Goal: Task Accomplishment & Management: Use online tool/utility

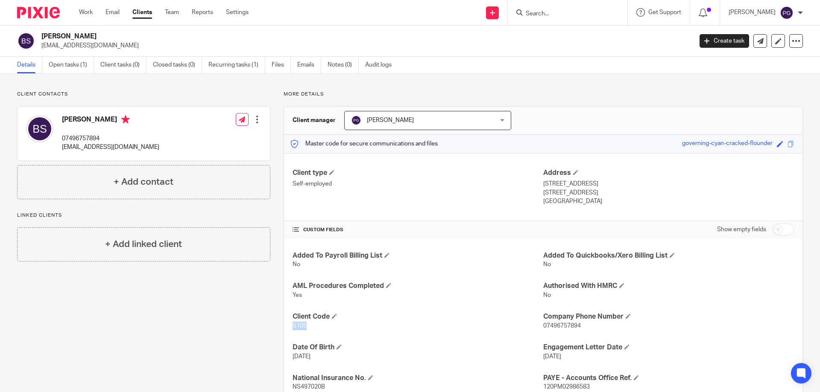
click at [113, 11] on link "Email" at bounding box center [112, 12] width 14 height 9
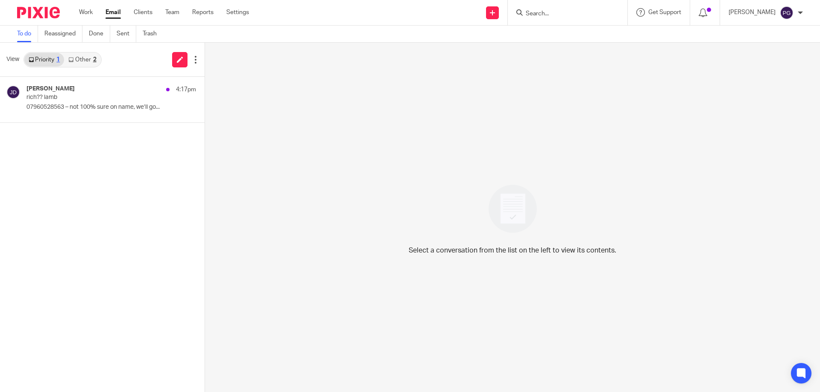
click at [81, 57] on link "Other 2" at bounding box center [82, 60] width 36 height 14
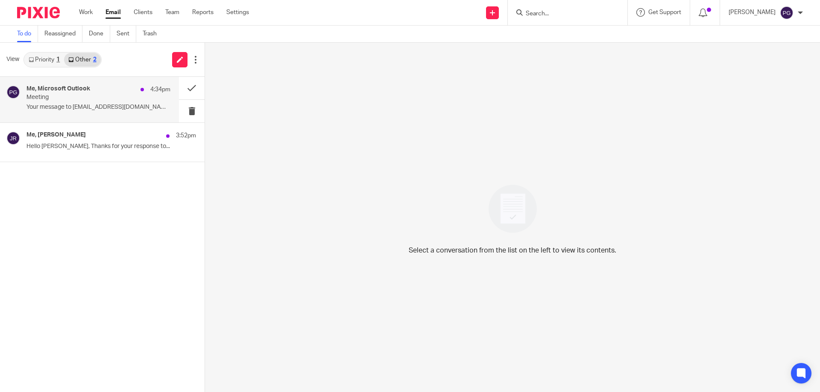
click at [85, 92] on h4 "Me, Microsoft Outlook" at bounding box center [58, 88] width 64 height 7
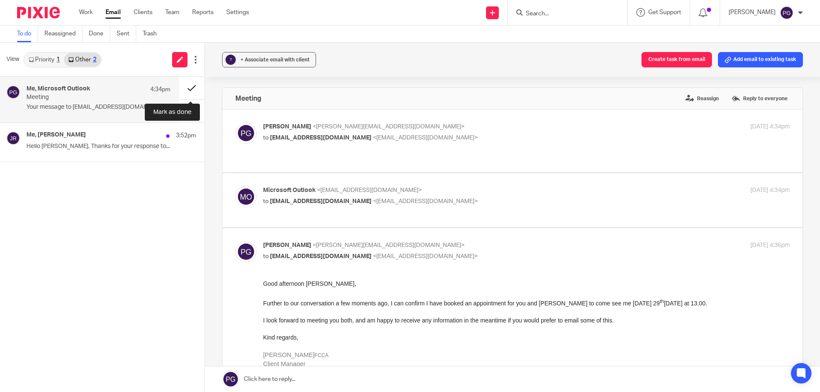
click at [189, 88] on button at bounding box center [192, 88] width 26 height 23
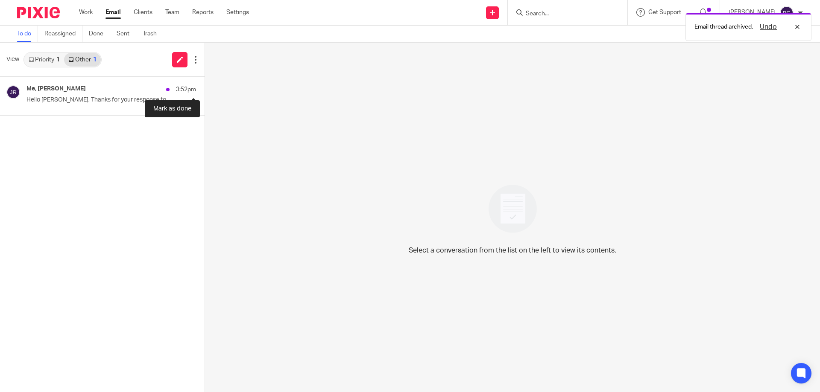
click at [204, 88] on button at bounding box center [207, 86] width 7 height 19
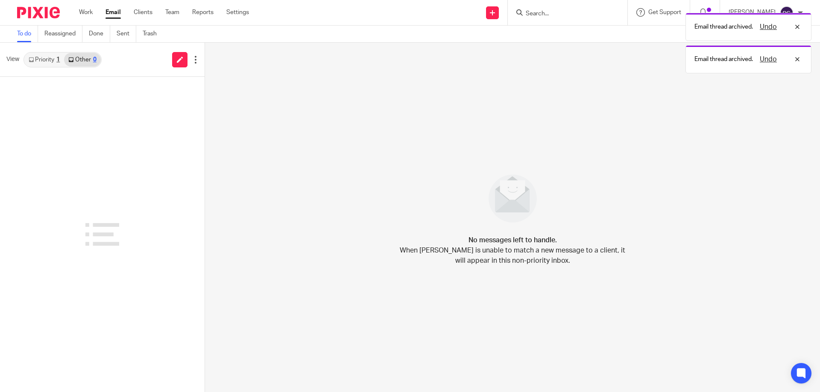
click at [50, 61] on link "Priority 1" at bounding box center [44, 60] width 40 height 14
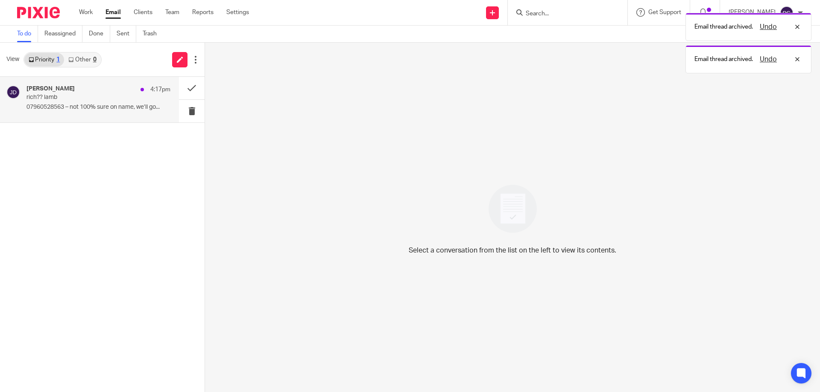
click at [66, 88] on div "Jack Drydale 4:17pm" at bounding box center [98, 89] width 144 height 9
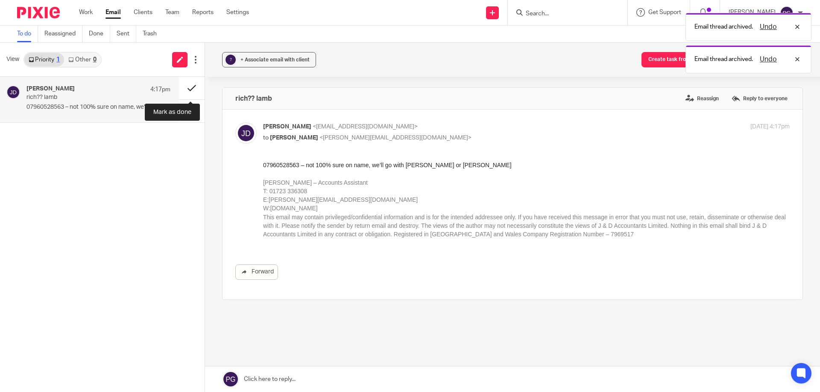
click at [193, 86] on button at bounding box center [192, 88] width 26 height 23
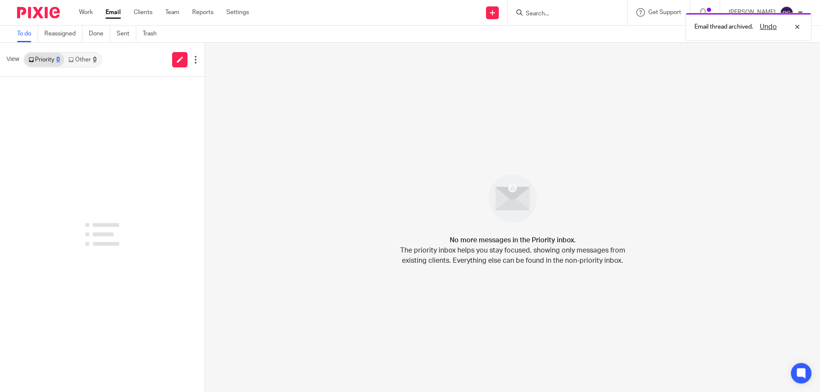
click at [89, 17] on div "Work Email Clients Team Reports Settings Work Email Clients Team Reports Settin…" at bounding box center [165, 12] width 191 height 25
click at [89, 11] on link "Work" at bounding box center [86, 12] width 14 height 9
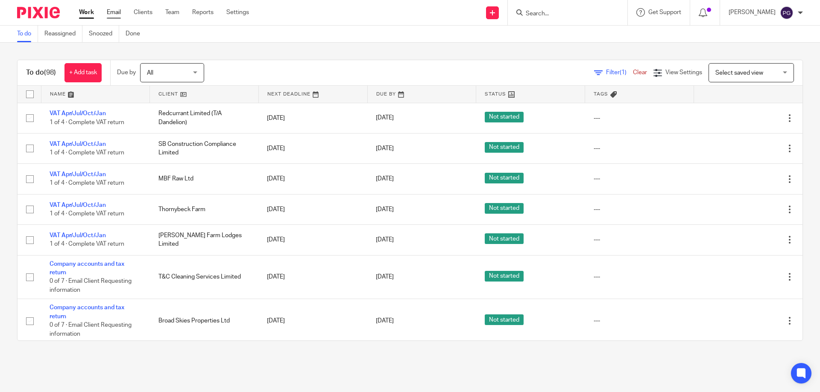
click at [119, 12] on link "Email" at bounding box center [114, 12] width 14 height 9
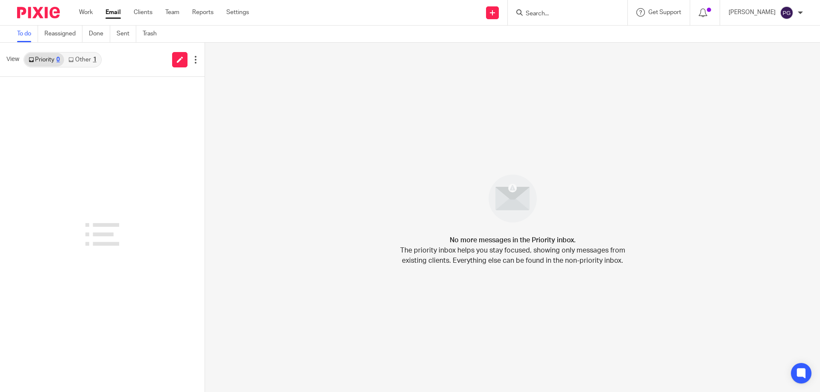
click at [80, 57] on link "Other 1" at bounding box center [82, 60] width 36 height 14
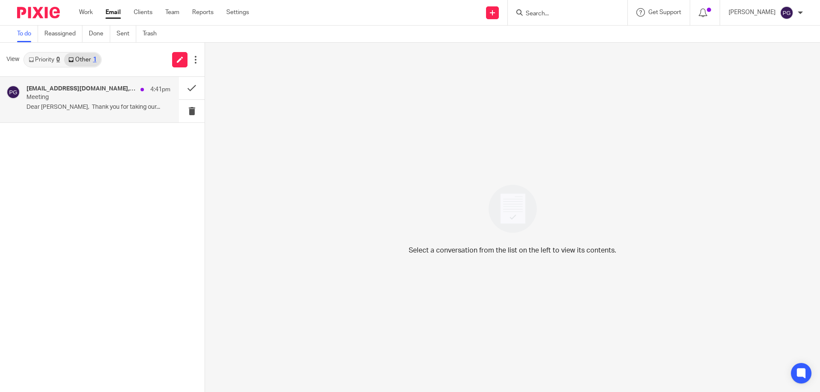
click at [83, 94] on p "Meeting" at bounding box center [83, 97] width 115 height 7
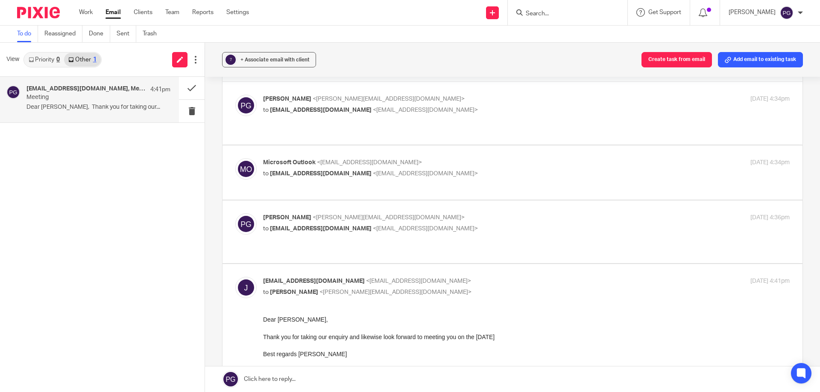
scroll to position [43, 0]
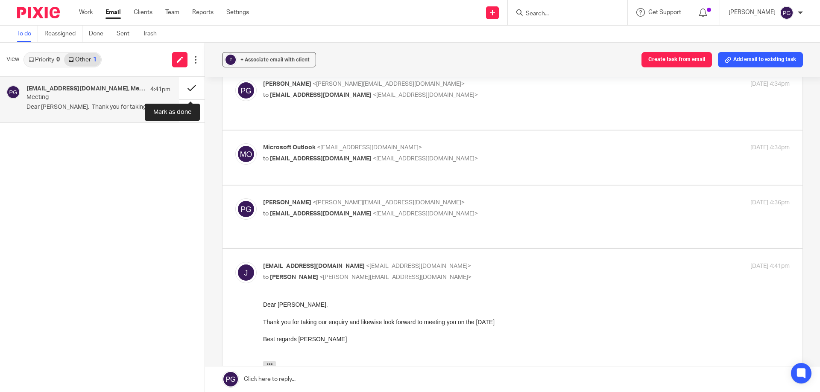
click at [194, 88] on button at bounding box center [192, 88] width 26 height 23
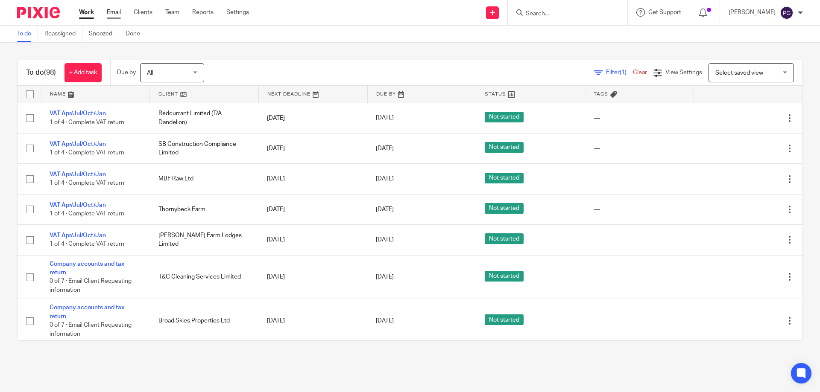
click at [112, 15] on link "Email" at bounding box center [114, 12] width 14 height 9
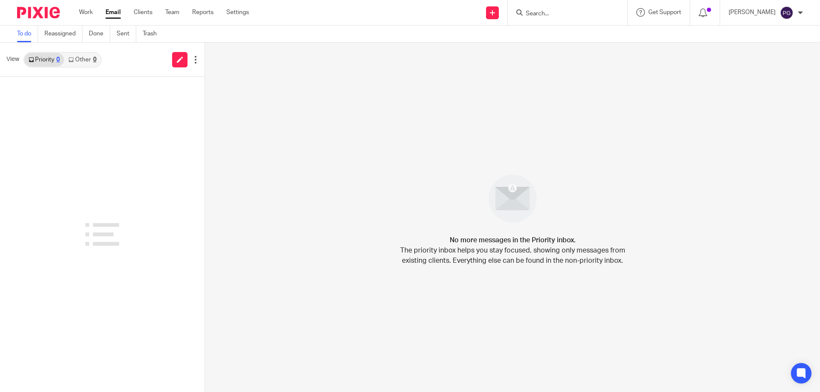
click at [85, 61] on link "Other 0" at bounding box center [82, 60] width 36 height 14
click at [56, 60] on link "Priority 0" at bounding box center [44, 60] width 40 height 14
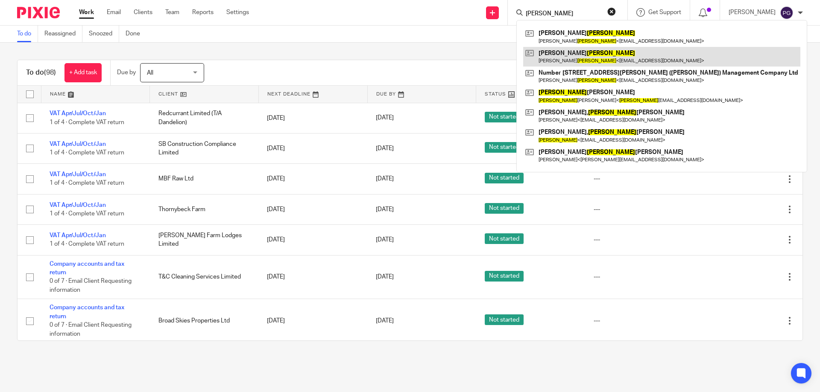
type input "williams"
click at [573, 47] on link at bounding box center [661, 57] width 277 height 20
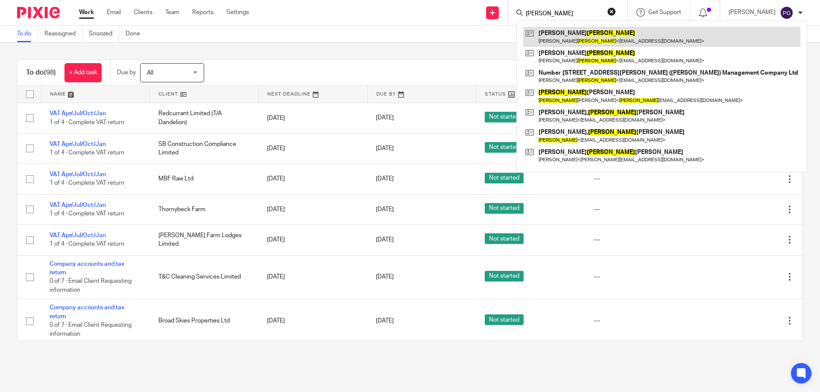
click at [574, 37] on link at bounding box center [661, 37] width 277 height 20
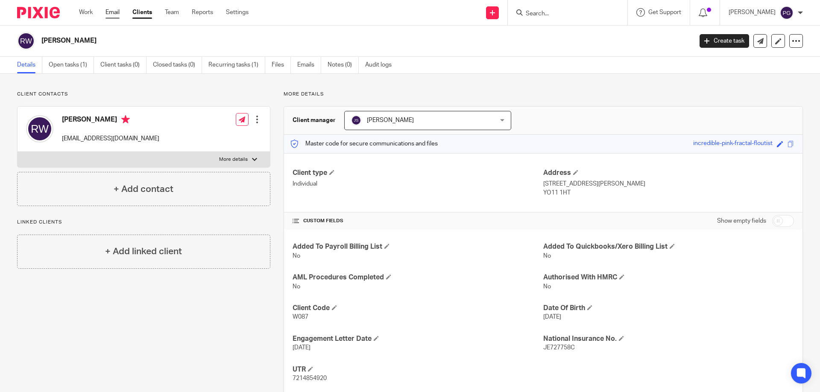
click at [108, 11] on link "Email" at bounding box center [112, 12] width 14 height 9
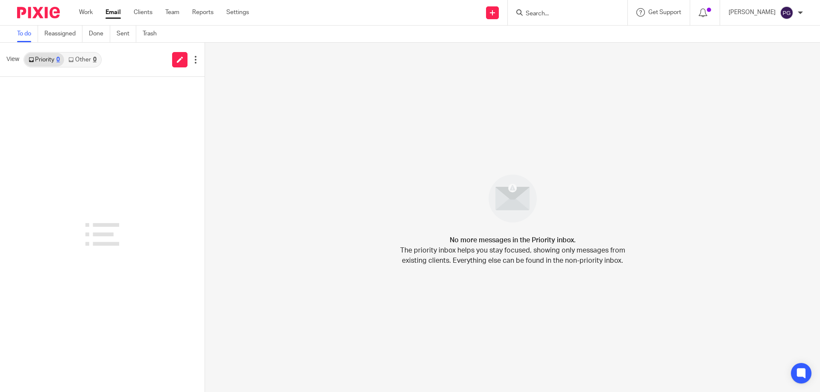
click at [90, 61] on link "Other 0" at bounding box center [82, 60] width 36 height 14
click at [47, 61] on link "Priority 0" at bounding box center [44, 60] width 40 height 14
